Goal: Task Accomplishment & Management: Manage account settings

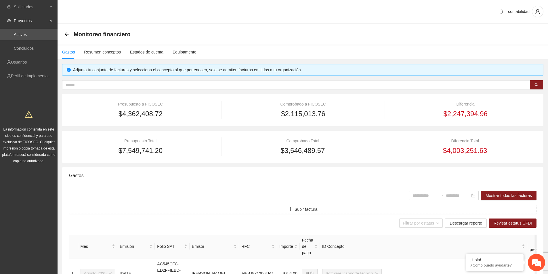
click at [70, 53] on div "Gastos" at bounding box center [68, 52] width 13 height 6
click at [66, 35] on icon "arrow-left" at bounding box center [66, 34] width 5 height 5
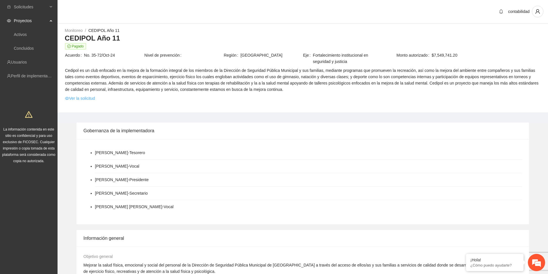
click at [91, 98] on link "Ver la solicitud" at bounding box center [80, 98] width 30 height 6
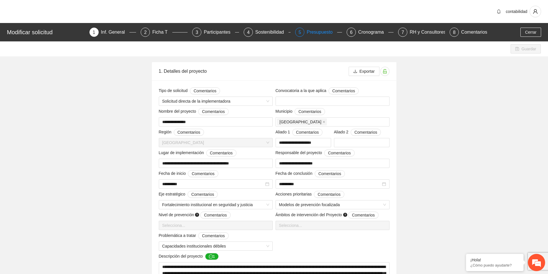
click at [318, 28] on div "Presupuesto" at bounding box center [322, 32] width 30 height 9
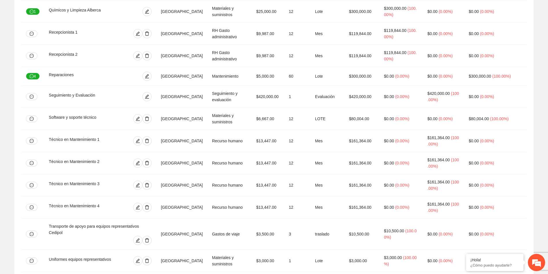
scroll to position [1234, 0]
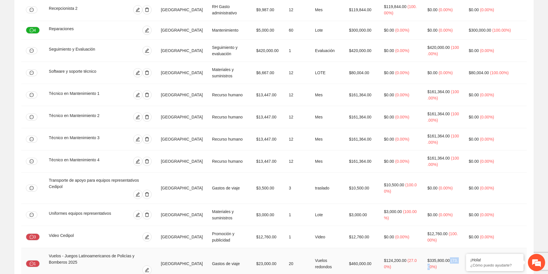
drag, startPoint x: 471, startPoint y: 200, endPoint x: 464, endPoint y: 203, distance: 8.2
click at [462, 248] on td "$335,800.00 ( 73.00% )" at bounding box center [443, 263] width 41 height 31
drag, startPoint x: 446, startPoint y: 208, endPoint x: 440, endPoint y: 203, distance: 7.6
click at [440, 258] on span "( 73.00% )" at bounding box center [442, 263] width 30 height 11
drag, startPoint x: 419, startPoint y: 198, endPoint x: 427, endPoint y: 198, distance: 8.3
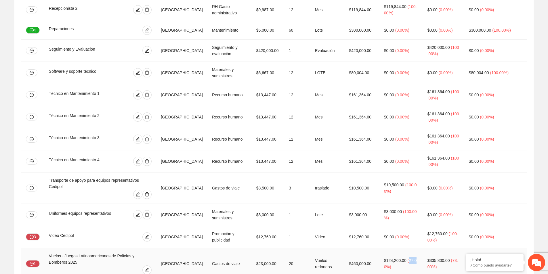
click at [417, 258] on span "( 27.00% )" at bounding box center [400, 263] width 33 height 11
click at [420, 248] on td "$124,200.00 ( 27.00% )" at bounding box center [400, 263] width 43 height 31
click at [458, 258] on span "( 73.00% )" at bounding box center [442, 263] width 30 height 11
drag, startPoint x: 435, startPoint y: 205, endPoint x: 435, endPoint y: 213, distance: 8.1
click at [423, 248] on td "$124,200.00 ( 27.00% )" at bounding box center [400, 263] width 43 height 31
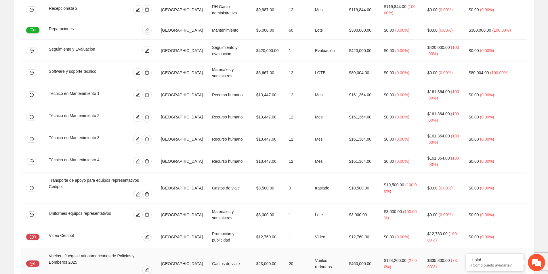
click at [423, 248] on td "$124,200.00 ( 27.00% )" at bounding box center [400, 263] width 43 height 31
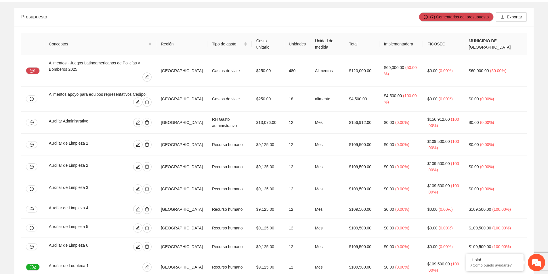
scroll to position [0, 0]
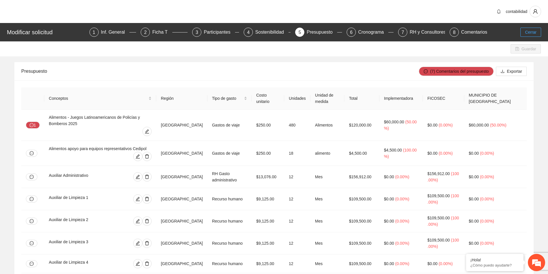
click at [538, 30] on button "Cerrar" at bounding box center [530, 32] width 21 height 9
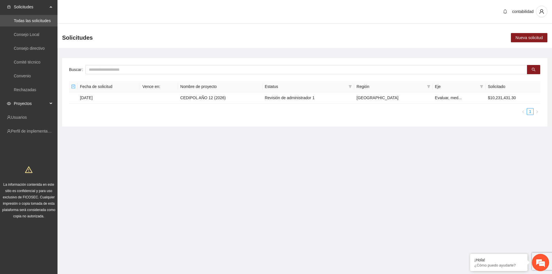
click at [37, 106] on span "Proyectos" at bounding box center [31, 104] width 34 height 12
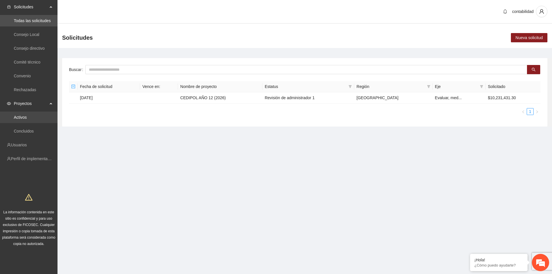
click at [27, 120] on link "Activos" at bounding box center [20, 117] width 13 height 5
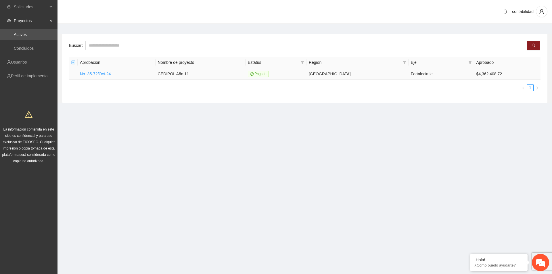
click at [102, 76] on td "No. 35-72/Oct-24" at bounding box center [117, 74] width 78 height 12
click at [100, 74] on link "No. 35-72/Oct-24" at bounding box center [95, 74] width 31 height 5
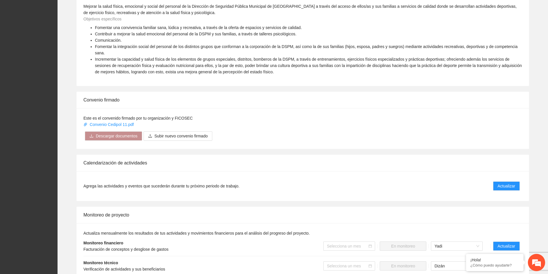
scroll to position [345, 0]
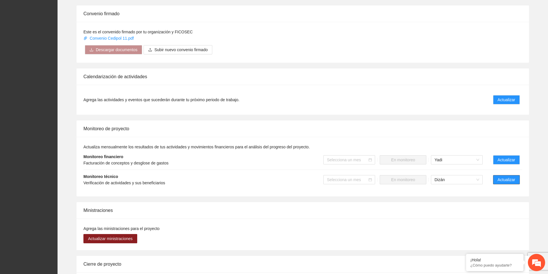
click at [509, 177] on span "Actualizar" at bounding box center [507, 180] width 18 height 6
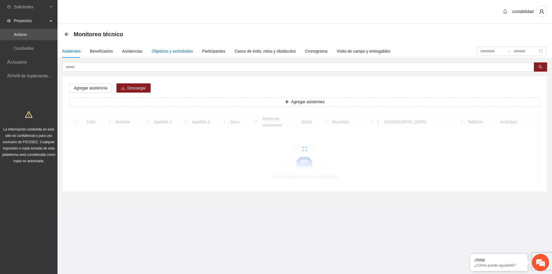
click at [160, 51] on div "Objetivos y actividades" at bounding box center [172, 51] width 41 height 6
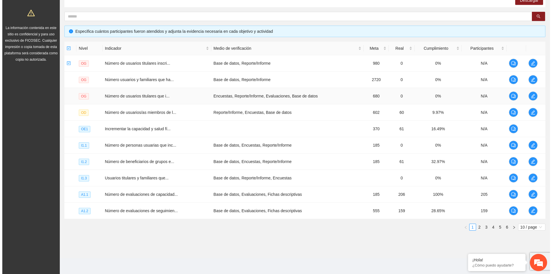
scroll to position [102, 0]
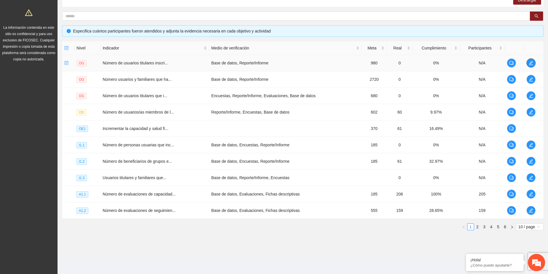
click at [530, 64] on icon "edit" at bounding box center [531, 63] width 5 height 5
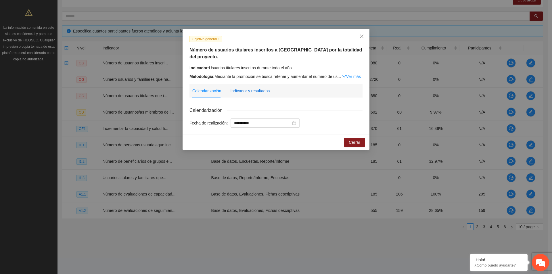
click at [260, 88] on div "Indicador y resultados" at bounding box center [249, 91] width 39 height 6
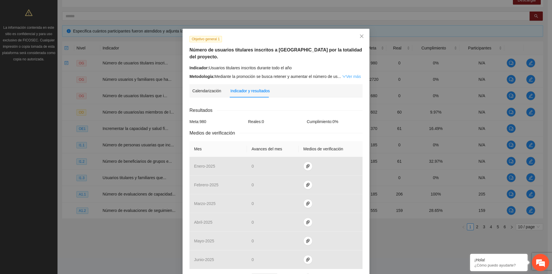
click at [352, 74] on link "Ver más" at bounding box center [351, 76] width 19 height 5
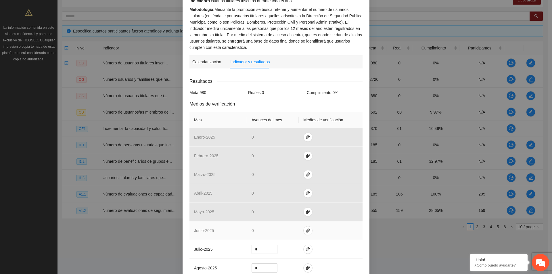
scroll to position [115, 0]
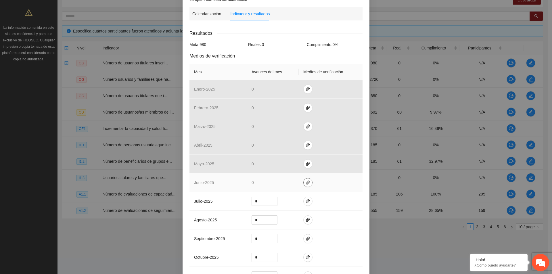
click at [306, 181] on icon "paper-clip" at bounding box center [307, 183] width 3 height 4
click at [320, 176] on td at bounding box center [331, 182] width 64 height 19
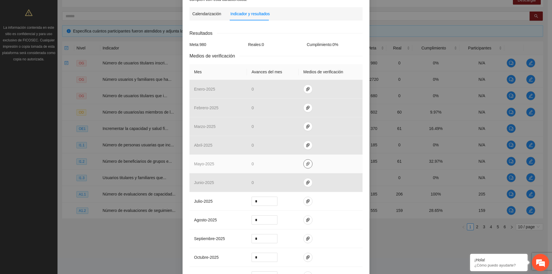
click at [306, 162] on icon "paper-clip" at bounding box center [308, 164] width 5 height 5
click at [325, 158] on td at bounding box center [331, 164] width 64 height 19
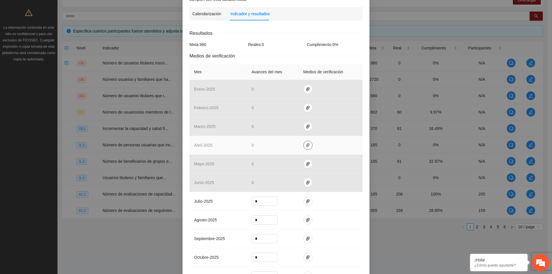
click at [308, 143] on span "paper-clip" at bounding box center [308, 145] width 9 height 5
click at [328, 139] on td at bounding box center [331, 145] width 64 height 19
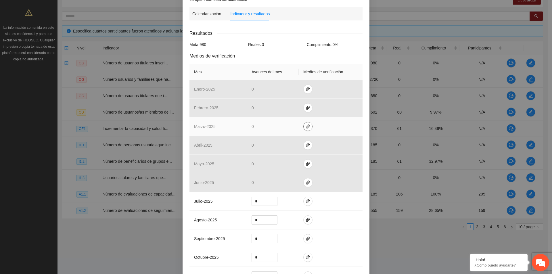
click at [306, 124] on icon "paper-clip" at bounding box center [308, 126] width 5 height 5
click at [316, 121] on td at bounding box center [331, 126] width 64 height 19
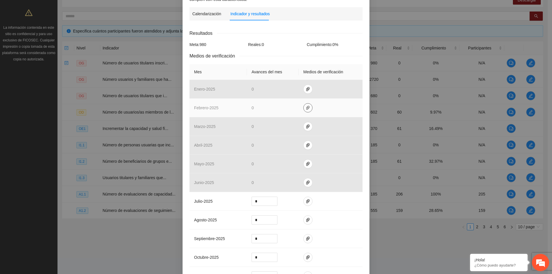
click at [306, 106] on icon "paper-clip" at bounding box center [308, 108] width 5 height 5
click at [321, 103] on td at bounding box center [331, 108] width 64 height 19
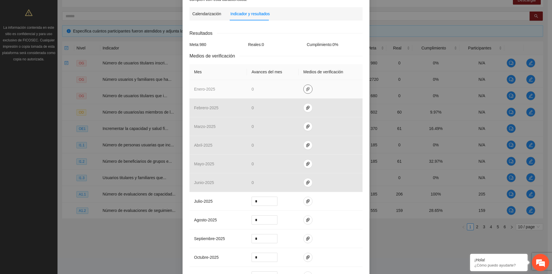
click at [304, 87] on span "paper-clip" at bounding box center [308, 89] width 9 height 5
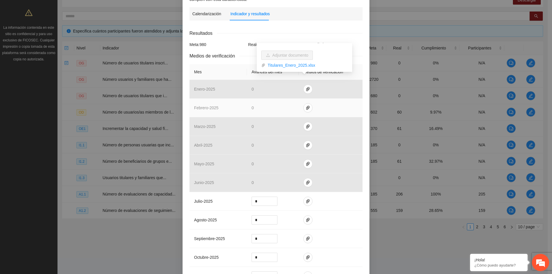
click at [330, 102] on td at bounding box center [331, 108] width 64 height 19
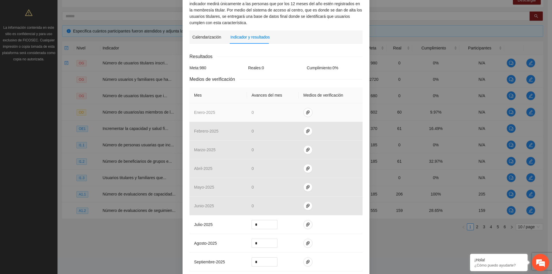
scroll to position [29, 0]
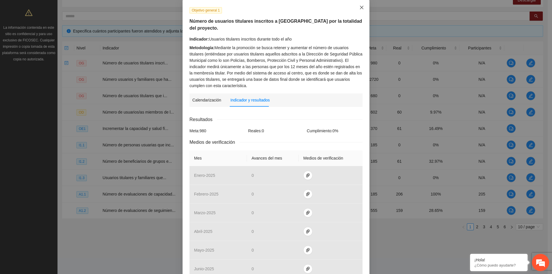
click at [360, 7] on icon "close" at bounding box center [361, 7] width 3 height 3
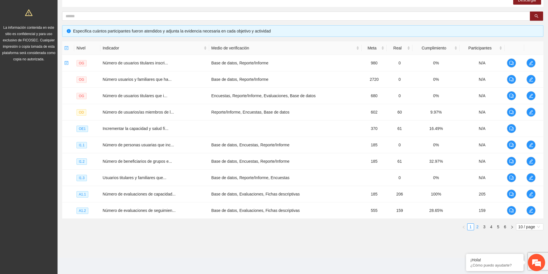
click at [475, 227] on link "2" at bounding box center [477, 227] width 6 height 6
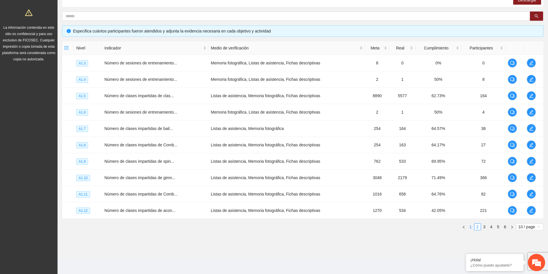
click at [471, 227] on link "1" at bounding box center [470, 227] width 6 height 6
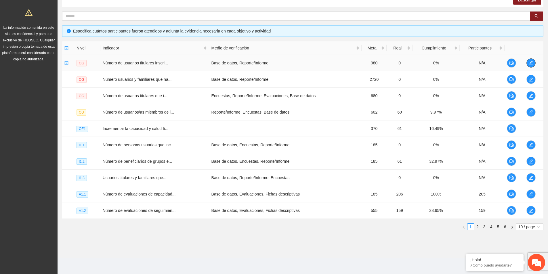
click at [530, 63] on icon "edit" at bounding box center [531, 63] width 5 height 5
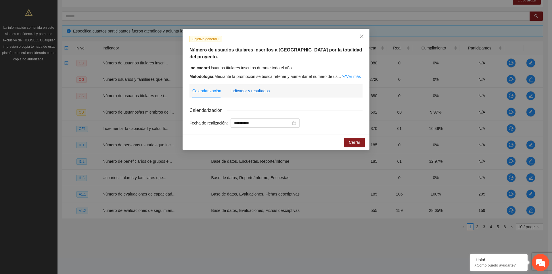
click at [261, 88] on div "Indicador y resultados" at bounding box center [249, 91] width 39 height 6
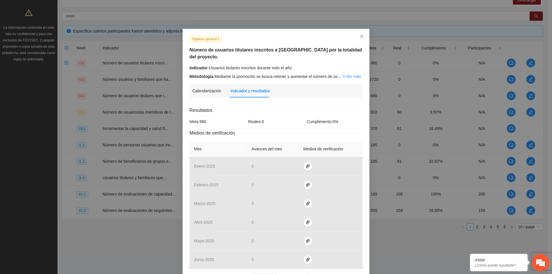
scroll to position [86, 0]
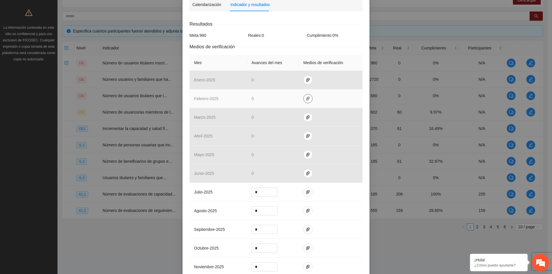
click at [306, 95] on button "button" at bounding box center [307, 98] width 9 height 9
click at [299, 77] on link "Titulares [DATE].xlsx" at bounding box center [306, 75] width 82 height 6
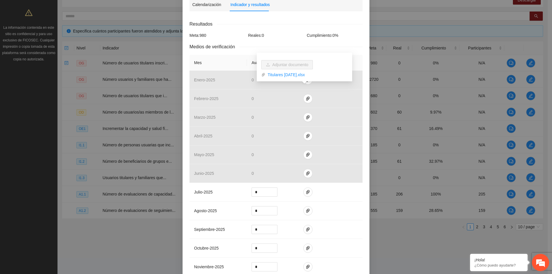
click at [356, 44] on div "Resultados Meta: 980 Reales: 0 Cumplimiento: 0 % Medios de verificación Mes Ava…" at bounding box center [276, 168] width 173 height 297
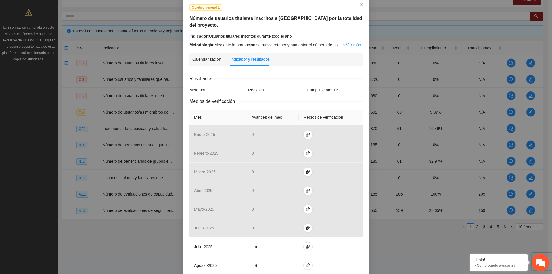
scroll to position [0, 0]
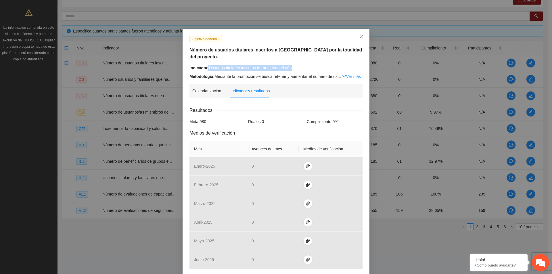
drag, startPoint x: 297, startPoint y: 61, endPoint x: 205, endPoint y: 64, distance: 92.9
click at [205, 65] on div "Indicador: Usuarios titulares inscritos durante todo el año" at bounding box center [276, 68] width 173 height 6
click at [362, 34] on span "Close" at bounding box center [362, 37] width 16 height 16
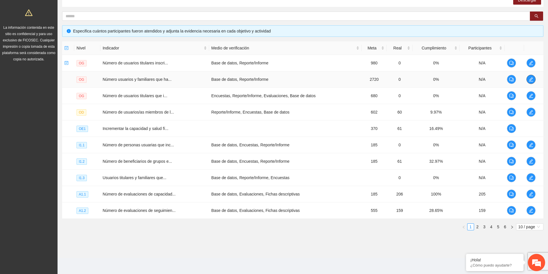
click at [530, 81] on icon "edit" at bounding box center [531, 79] width 4 height 4
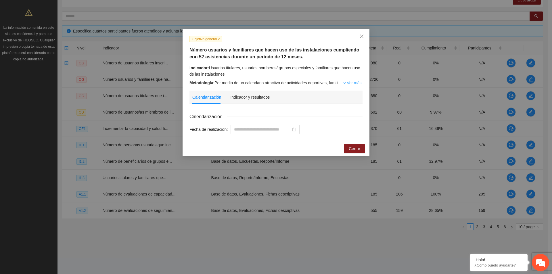
click at [357, 81] on link "Ver más" at bounding box center [352, 83] width 19 height 5
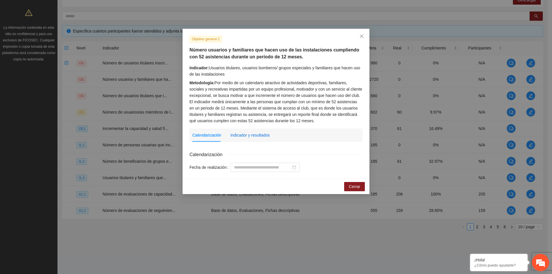
click at [268, 137] on div "Indicador y resultados" at bounding box center [249, 135] width 39 height 6
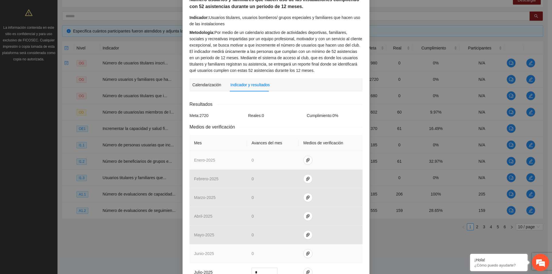
scroll to position [115, 0]
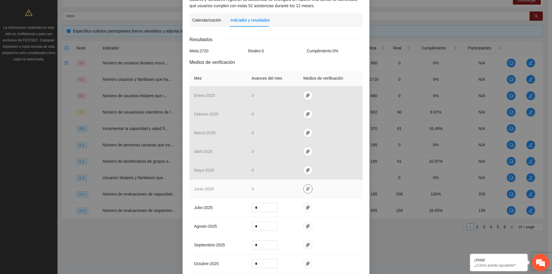
click at [306, 190] on icon "paper-clip" at bounding box center [307, 189] width 3 height 4
click at [320, 190] on td at bounding box center [331, 189] width 64 height 19
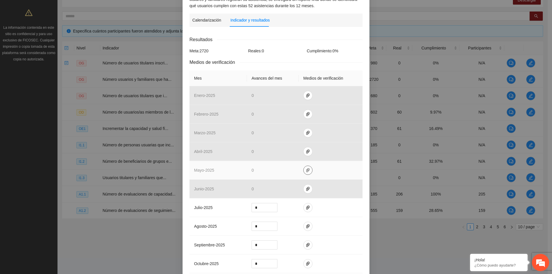
click at [306, 171] on icon "paper-clip" at bounding box center [307, 170] width 3 height 4
click at [329, 175] on td at bounding box center [331, 170] width 64 height 19
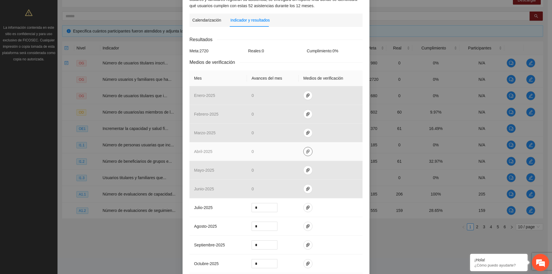
click at [306, 153] on icon "paper-clip" at bounding box center [307, 152] width 3 height 4
click at [324, 153] on td at bounding box center [331, 151] width 64 height 19
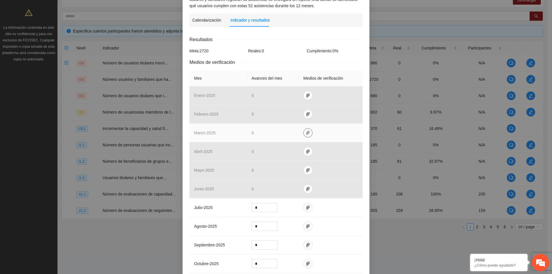
click at [306, 135] on icon "paper-clip" at bounding box center [308, 133] width 5 height 5
click at [322, 137] on td at bounding box center [331, 133] width 64 height 19
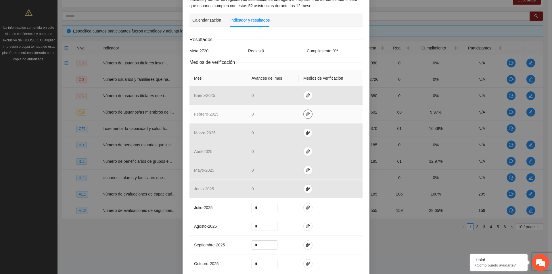
click at [307, 116] on span "paper-clip" at bounding box center [308, 114] width 9 height 5
click at [321, 118] on td at bounding box center [331, 114] width 64 height 19
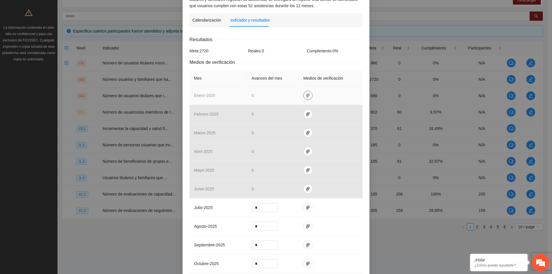
click at [306, 94] on icon "paper-clip" at bounding box center [307, 95] width 3 height 4
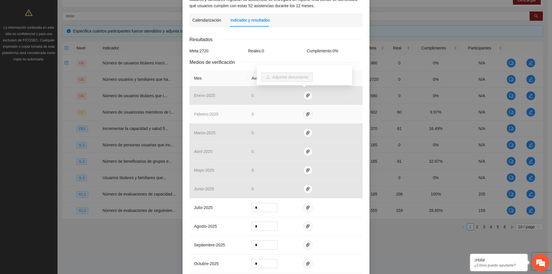
click at [319, 116] on td at bounding box center [331, 114] width 64 height 19
click at [299, 116] on td at bounding box center [331, 114] width 64 height 19
click at [306, 114] on icon "paper-clip" at bounding box center [308, 114] width 5 height 5
click at [329, 122] on td at bounding box center [331, 114] width 64 height 19
click at [306, 113] on icon "paper-clip" at bounding box center [308, 114] width 5 height 5
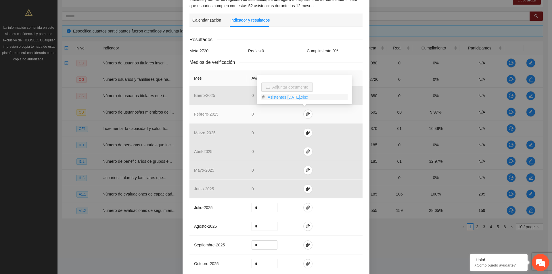
click at [307, 99] on link "Asistentes [DATE].xlsx" at bounding box center [306, 97] width 82 height 6
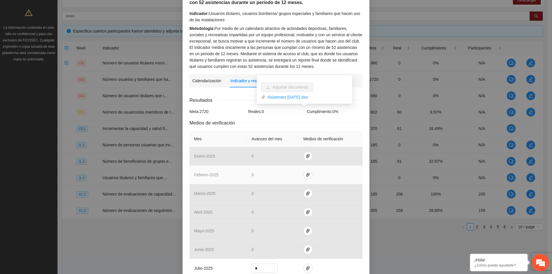
scroll to position [0, 0]
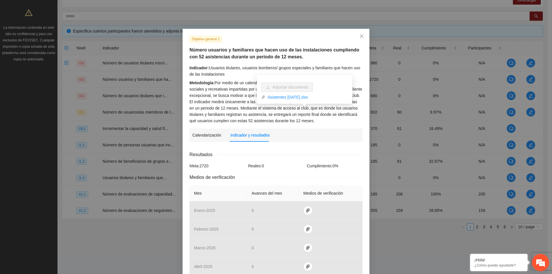
click at [353, 53] on h5 "Número usuarios y familiares que hacen uso de las instalaciones cumpliendo con …" at bounding box center [276, 54] width 173 height 14
click at [330, 56] on h5 "Número usuarios y familiares que hacen uso de las instalaciones cumpliendo con …" at bounding box center [276, 54] width 173 height 14
click at [293, 57] on h5 "Número usuarios y familiares que hacen uso de las instalaciones cumpliendo con …" at bounding box center [276, 54] width 173 height 14
click at [360, 38] on icon "close" at bounding box center [361, 36] width 3 height 3
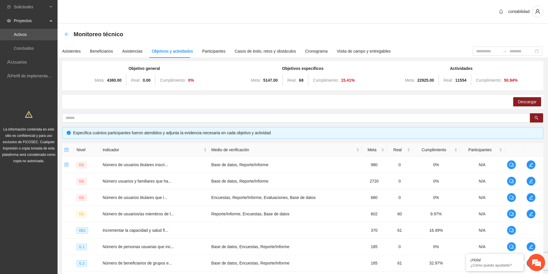
click at [66, 35] on icon "arrow-left" at bounding box center [66, 34] width 5 height 5
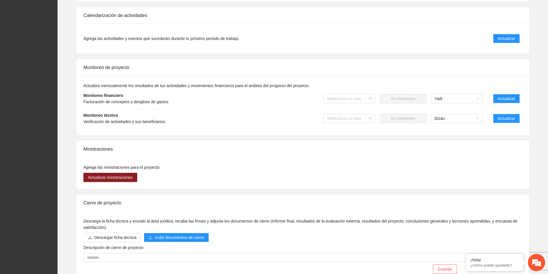
scroll to position [429, 0]
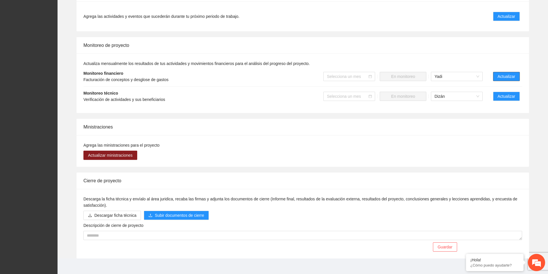
click at [509, 73] on span "Actualizar" at bounding box center [507, 76] width 18 height 6
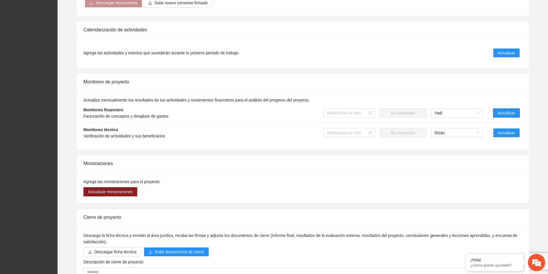
scroll to position [342, 0]
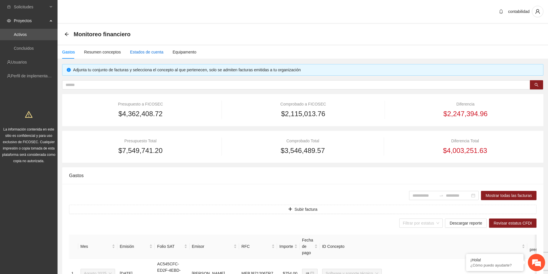
click at [144, 52] on div "Estados de cuenta" at bounding box center [146, 52] width 33 height 6
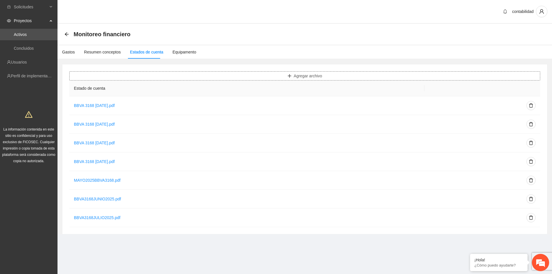
click at [316, 76] on span "Agregar archivo" at bounding box center [308, 76] width 28 height 6
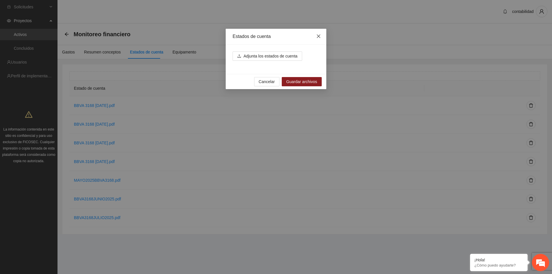
click at [320, 37] on icon "close" at bounding box center [318, 36] width 5 height 5
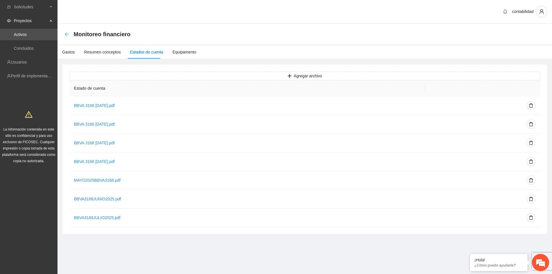
click at [65, 32] on icon "arrow-left" at bounding box center [66, 34] width 5 height 5
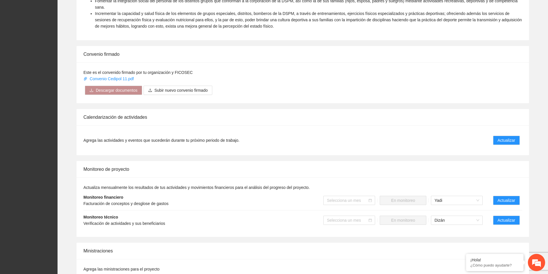
scroll to position [345, 0]
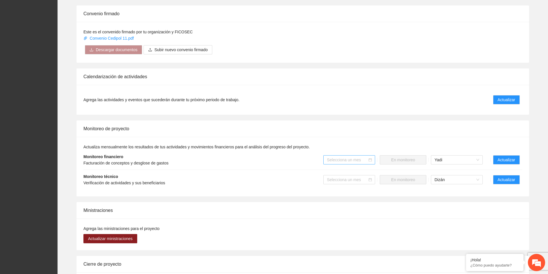
click at [348, 156] on input "search" at bounding box center [347, 160] width 41 height 9
click at [340, 229] on div "Agosto 2025" at bounding box center [349, 229] width 45 height 6
click at [367, 175] on input "search" at bounding box center [347, 179] width 41 height 9
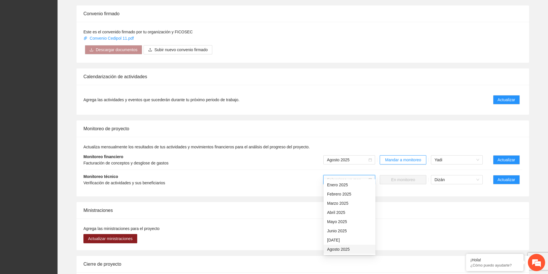
click at [348, 251] on div "Agosto 2025" at bounding box center [349, 249] width 45 height 6
click at [507, 157] on span "Actualizar" at bounding box center [507, 160] width 18 height 6
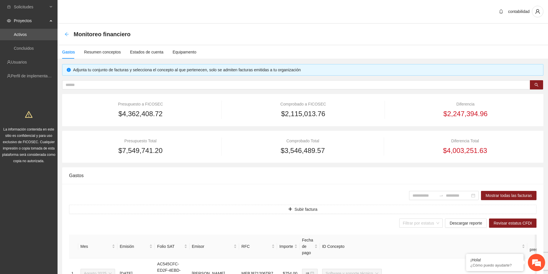
click at [64, 34] on div "Monitoreo financiero" at bounding box center [303, 34] width 490 height 21
click at [65, 34] on icon "arrow-left" at bounding box center [66, 34] width 5 height 5
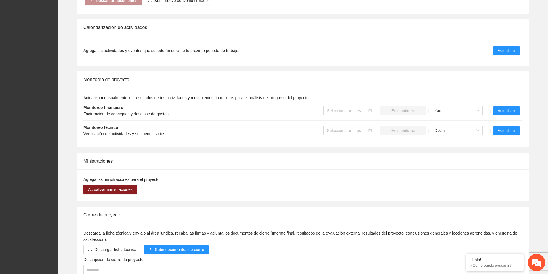
scroll to position [403, 0]
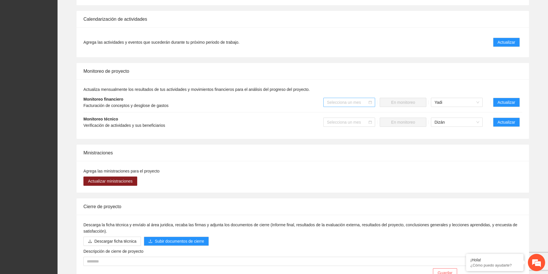
click at [344, 98] on input "search" at bounding box center [347, 102] width 41 height 9
click at [349, 170] on div "Agosto 2025" at bounding box center [349, 172] width 45 height 6
click at [408, 99] on span "Mandar a monitoreo" at bounding box center [403, 102] width 36 height 6
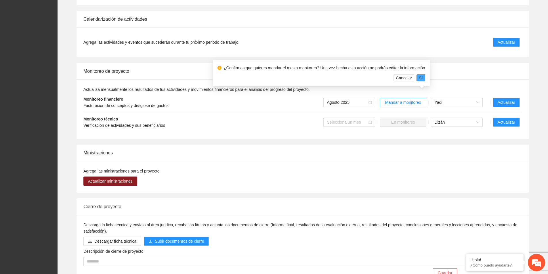
click at [419, 79] on span "Sí" at bounding box center [421, 78] width 4 height 6
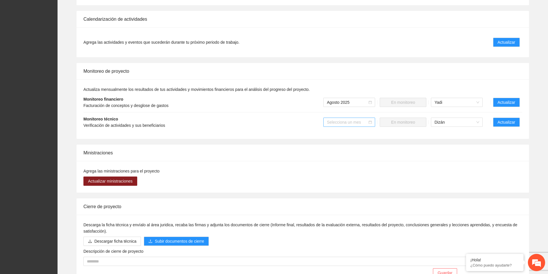
click at [372, 121] on icon "calendar" at bounding box center [369, 122] width 3 height 3
click at [363, 118] on input "search" at bounding box center [347, 122] width 41 height 9
click at [347, 192] on div "Agosto 2025" at bounding box center [349, 192] width 45 height 6
click at [417, 119] on span "Mandar a monitoreo" at bounding box center [403, 122] width 36 height 6
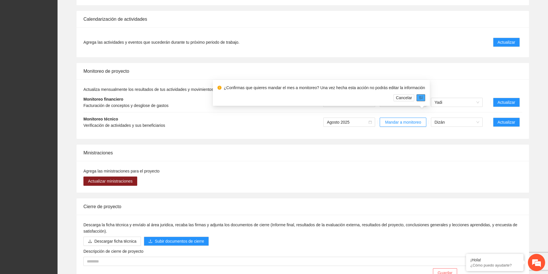
click at [420, 99] on span "Sí" at bounding box center [421, 98] width 4 height 6
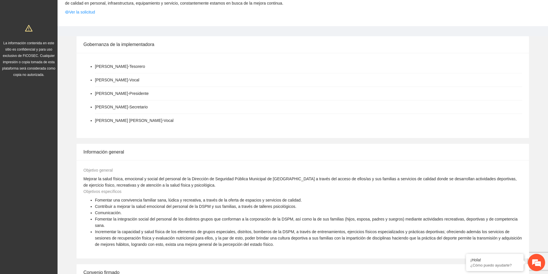
scroll to position [0, 0]
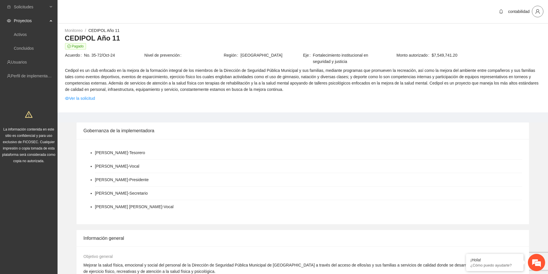
click at [539, 15] on button "button" at bounding box center [538, 12] width 12 height 12
click at [533, 33] on span "Cerrar sesión" at bounding box center [523, 33] width 36 height 6
